Goal: Find specific page/section: Find specific page/section

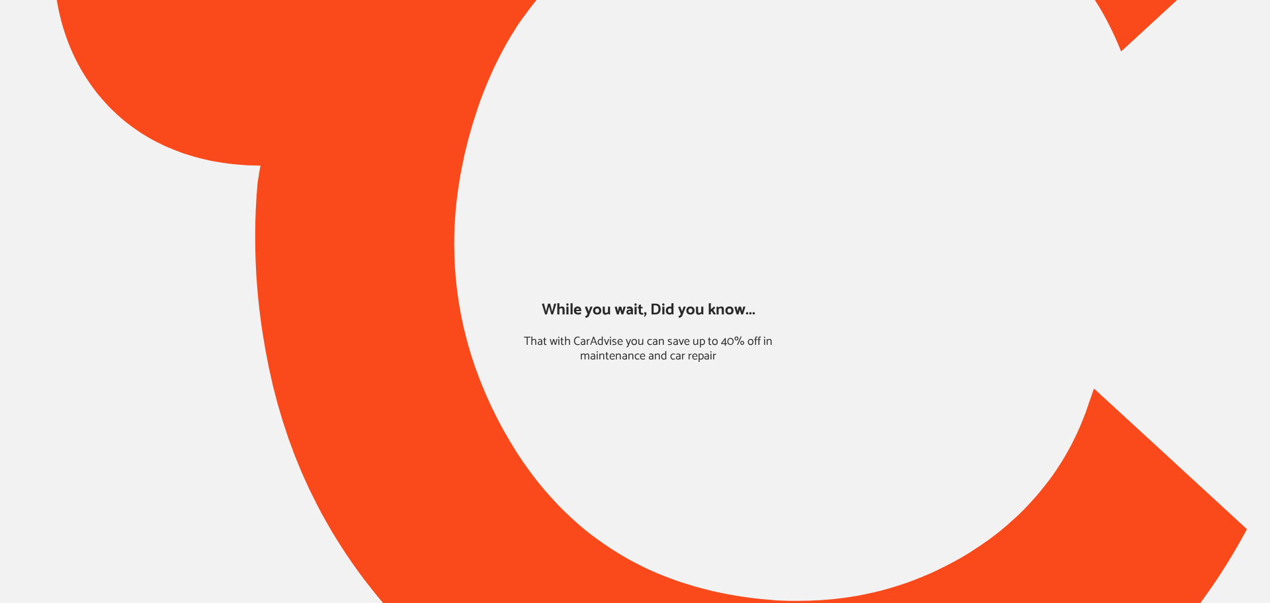
type input "*****"
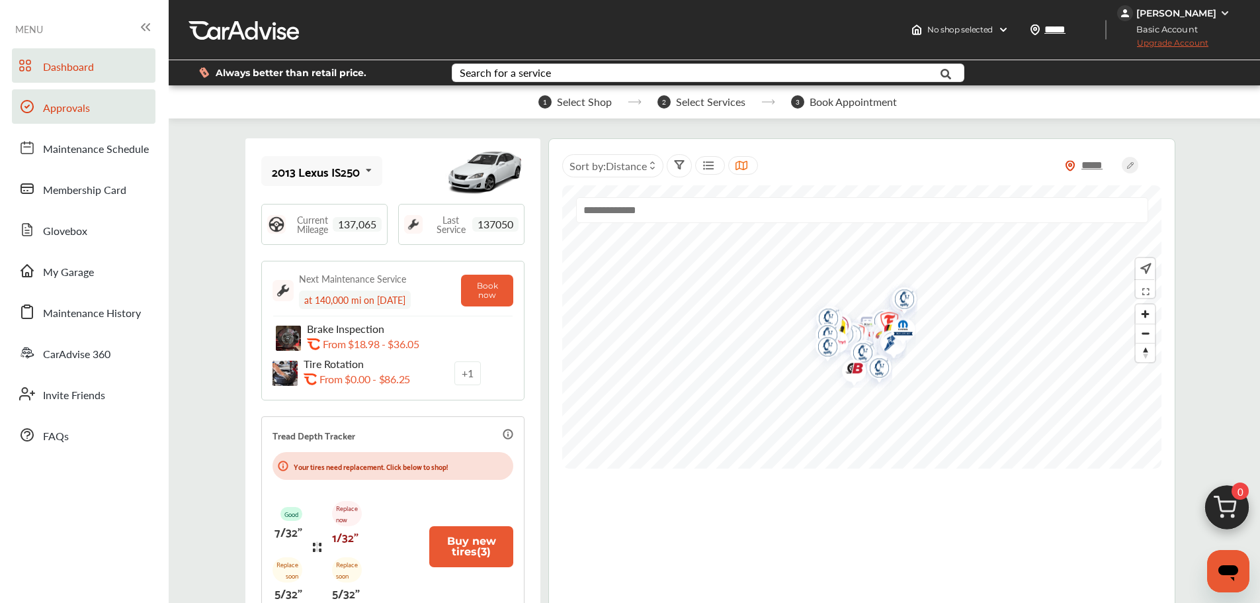
click at [64, 107] on span "Approvals" at bounding box center [66, 108] width 47 height 17
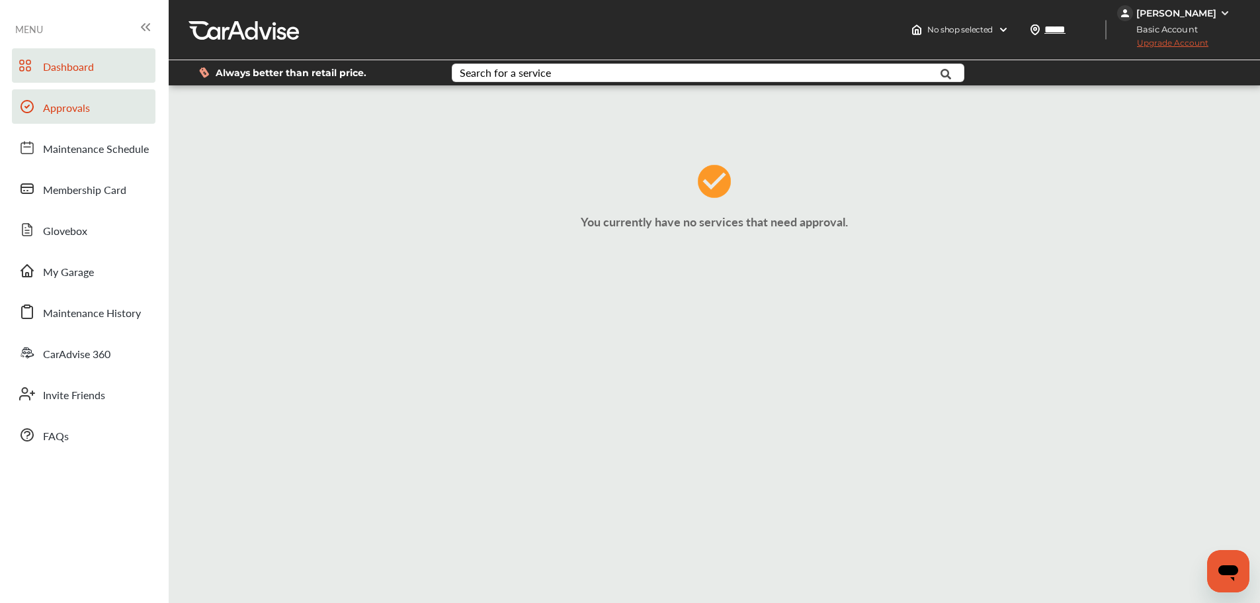
click at [102, 52] on link "Dashboard" at bounding box center [84, 65] width 144 height 34
